Goal: Book appointment/travel/reservation

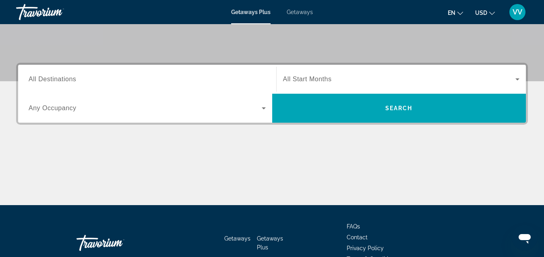
scroll to position [161, 0]
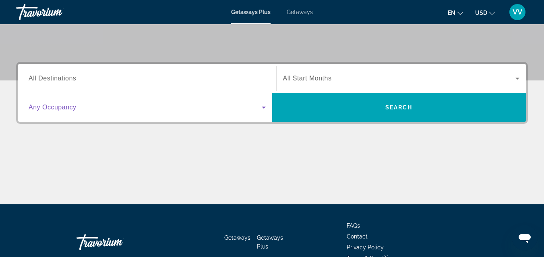
click at [265, 110] on icon "Search widget" at bounding box center [264, 108] width 10 height 10
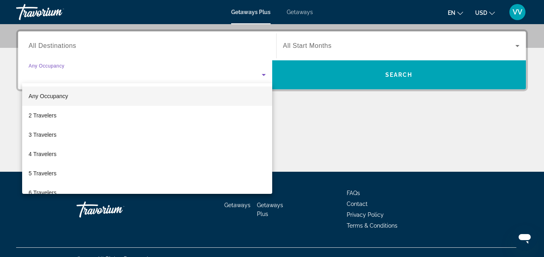
scroll to position [197, 0]
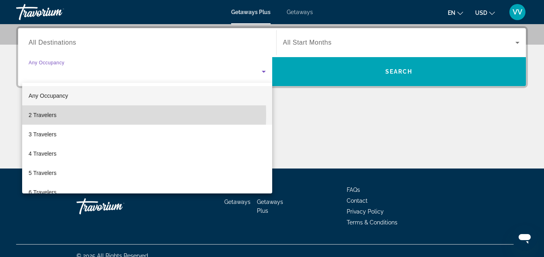
click at [45, 116] on span "2 Travelers" at bounding box center [43, 115] width 28 height 10
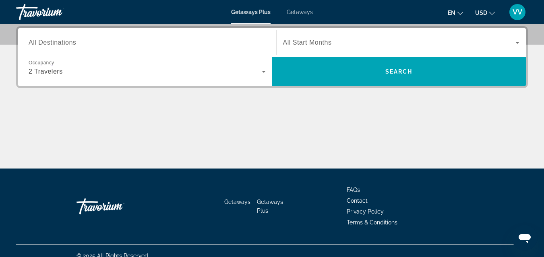
click at [329, 39] on span "All Start Months" at bounding box center [307, 42] width 49 height 7
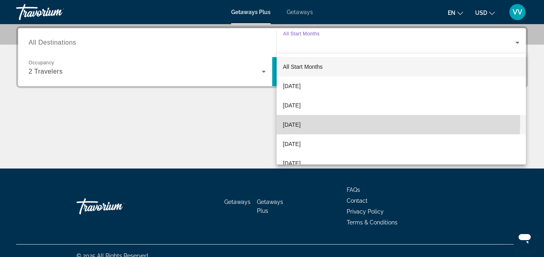
click at [301, 121] on span "[DATE]" at bounding box center [292, 125] width 18 height 10
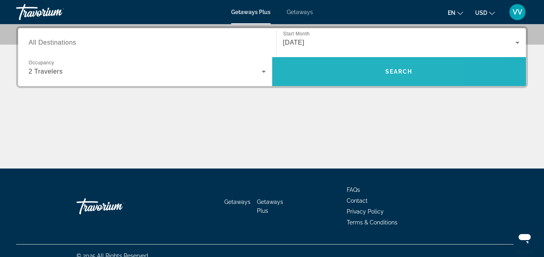
click at [342, 71] on span "Search widget" at bounding box center [399, 71] width 254 height 19
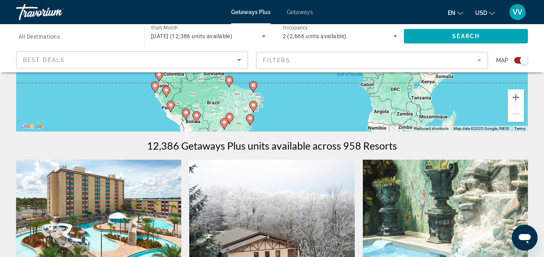
scroll to position [129, 0]
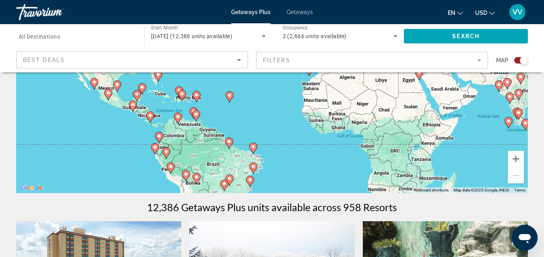
click at [482, 59] on mat-form-field "Filters" at bounding box center [372, 60] width 232 height 17
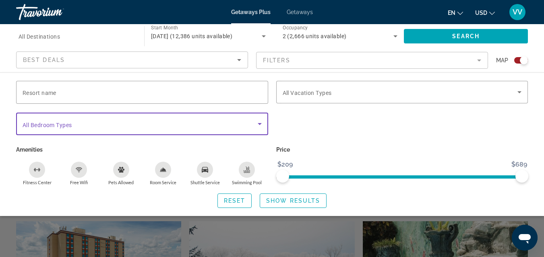
click at [260, 126] on icon "Search widget" at bounding box center [260, 124] width 10 height 10
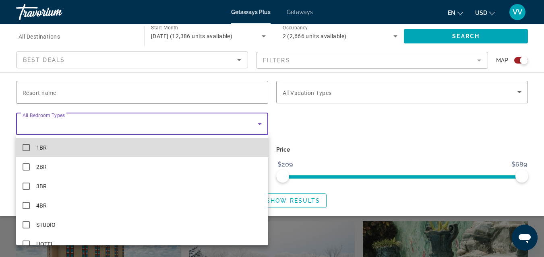
click at [243, 144] on mat-option "1BR" at bounding box center [142, 147] width 252 height 19
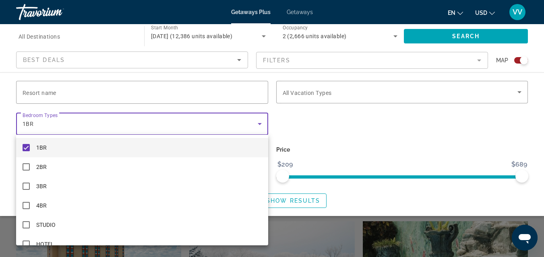
click at [351, 94] on div at bounding box center [272, 128] width 544 height 257
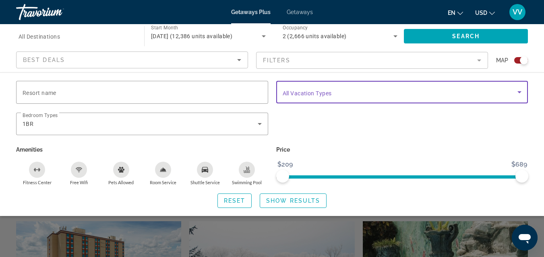
click at [516, 92] on icon "Search widget" at bounding box center [520, 92] width 10 height 10
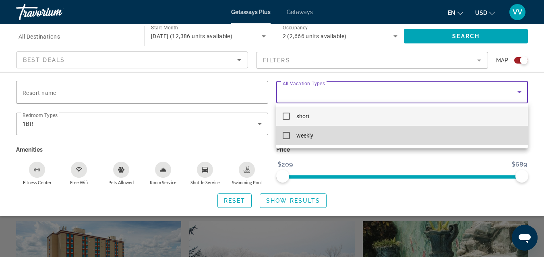
click at [472, 138] on mat-option "weekly" at bounding box center [402, 135] width 252 height 19
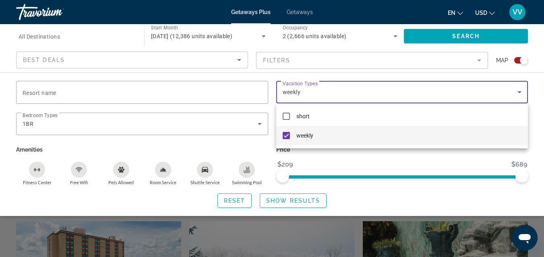
click at [118, 91] on div at bounding box center [272, 128] width 544 height 257
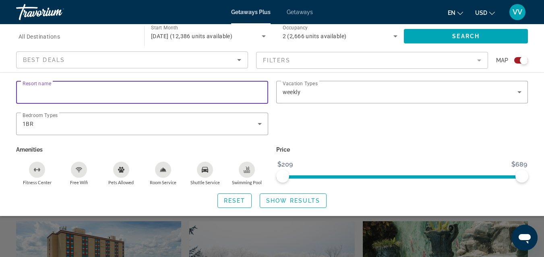
click at [118, 91] on input "Resort name" at bounding box center [142, 93] width 239 height 10
type input "******"
click at [391, 141] on div "Search widget" at bounding box center [402, 128] width 260 height 31
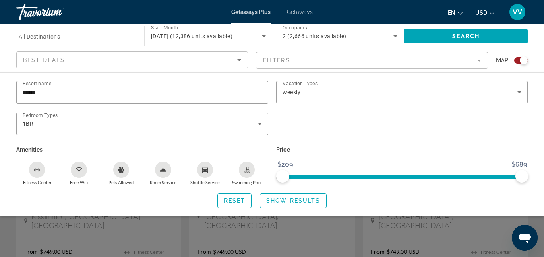
scroll to position [338, 0]
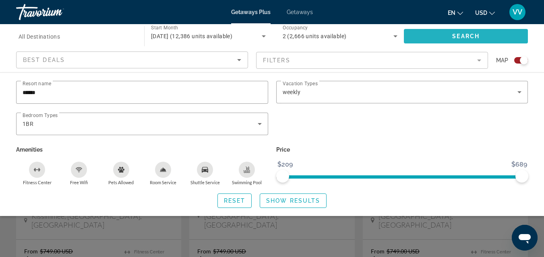
click at [451, 36] on span "Search widget" at bounding box center [466, 36] width 124 height 19
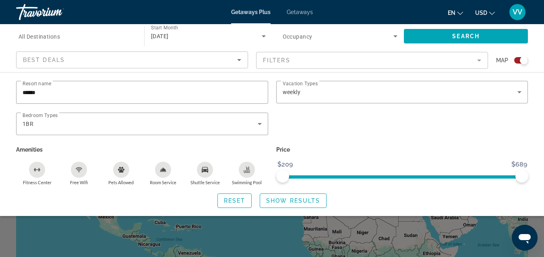
scroll to position [225, 0]
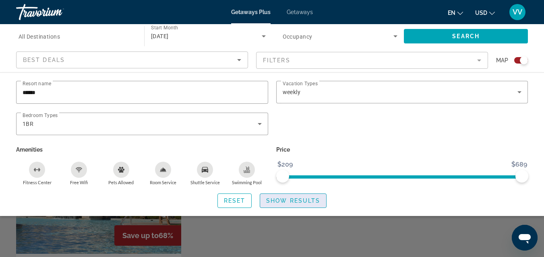
click at [291, 201] on span "Show Results" at bounding box center [293, 201] width 54 height 6
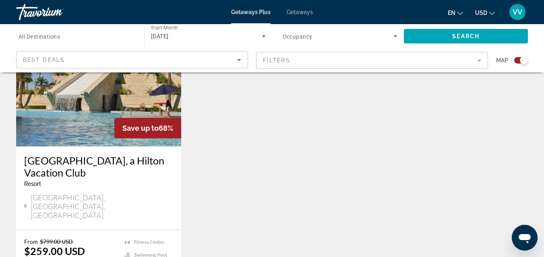
scroll to position [349, 0]
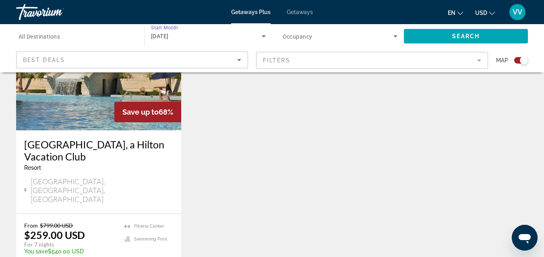
click at [263, 39] on icon "Search widget" at bounding box center [264, 36] width 10 height 10
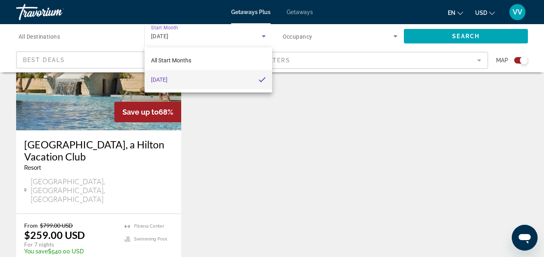
click at [265, 48] on div "All Start Months [DATE]" at bounding box center [209, 70] width 128 height 45
click at [302, 33] on div at bounding box center [272, 128] width 544 height 257
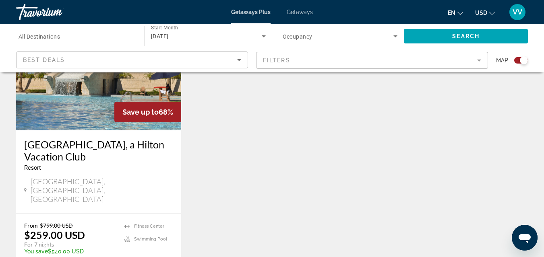
click at [331, 33] on span "Search widget" at bounding box center [338, 36] width 111 height 10
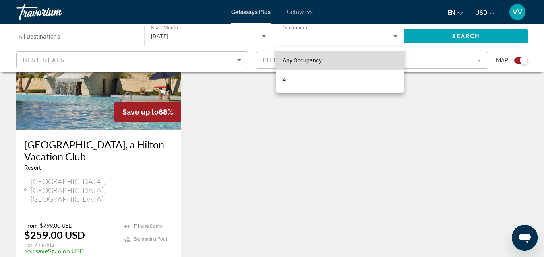
click at [315, 61] on span "Any Occupancy" at bounding box center [302, 60] width 39 height 6
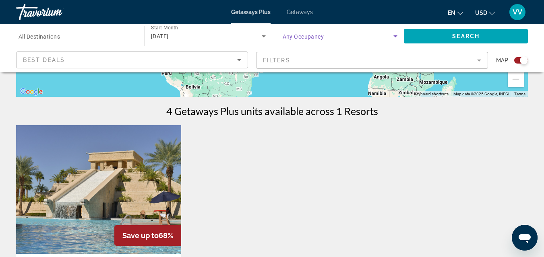
scroll to position [0, 0]
